Goal: Information Seeking & Learning: Learn about a topic

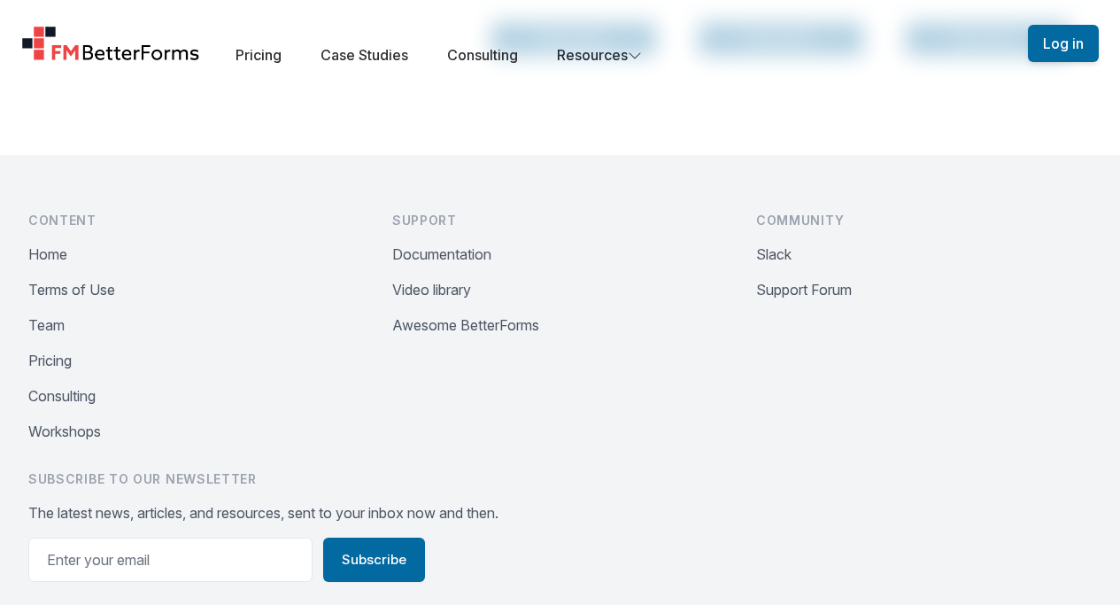
click at [77, 46] on img "Home" at bounding box center [110, 43] width 179 height 35
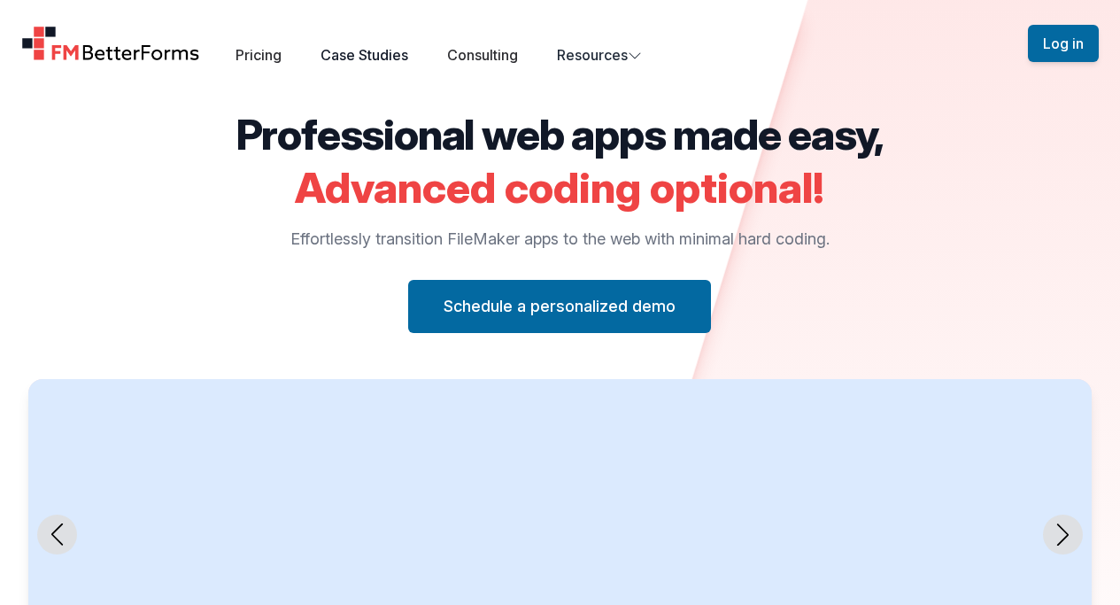
click at [371, 55] on link "Case Studies" at bounding box center [364, 55] width 88 height 18
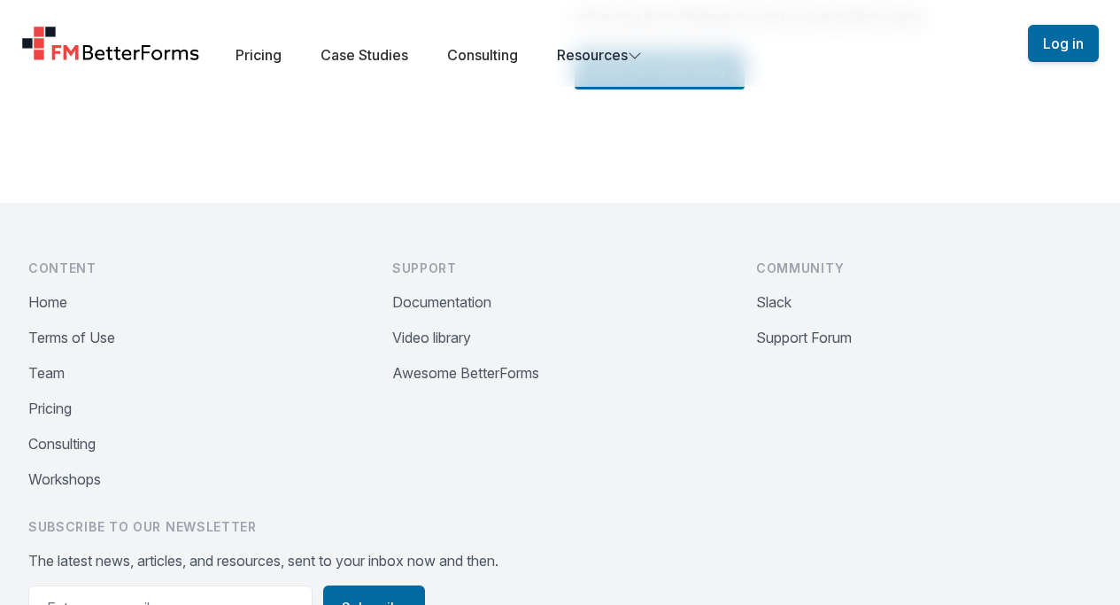
scroll to position [2662, 0]
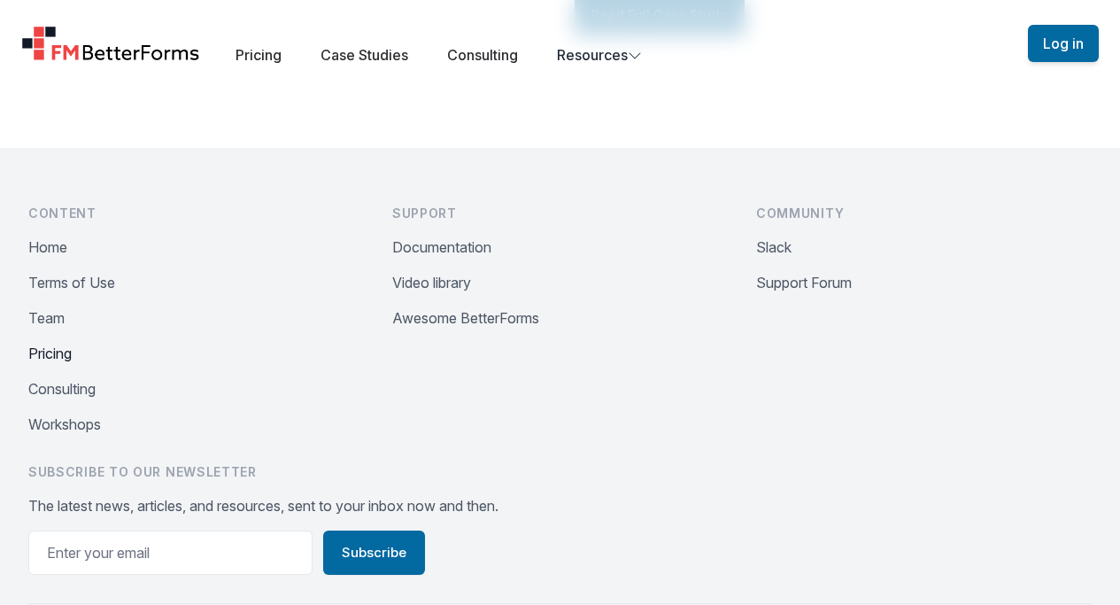
click at [59, 364] on button "Pricing" at bounding box center [49, 353] width 43 height 21
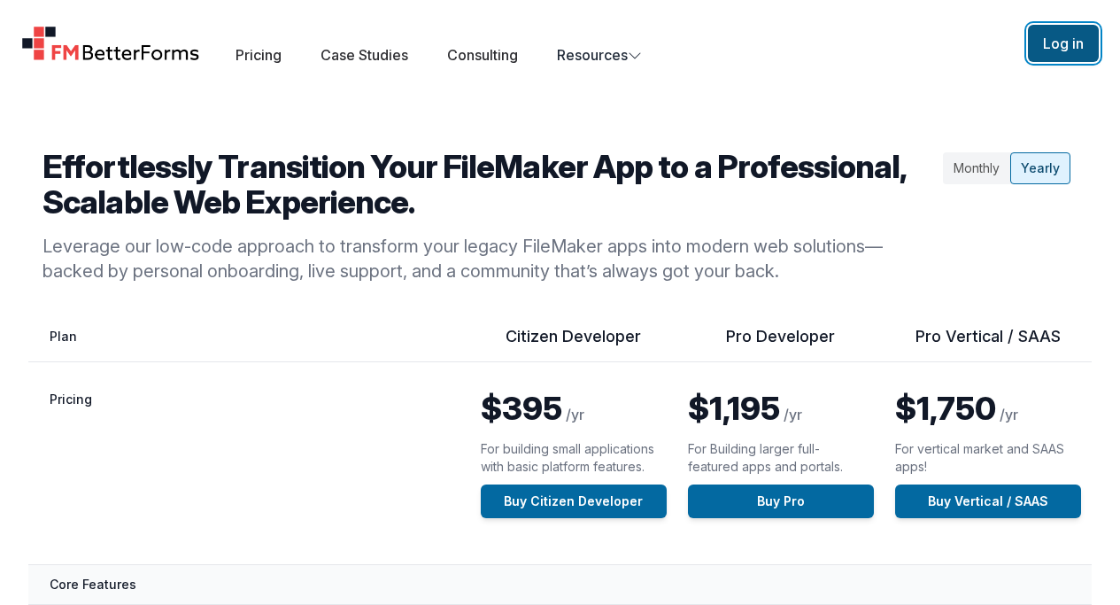
click at [1081, 42] on button "Log in" at bounding box center [1063, 43] width 71 height 37
